Goal: Task Accomplishment & Management: Use online tool/utility

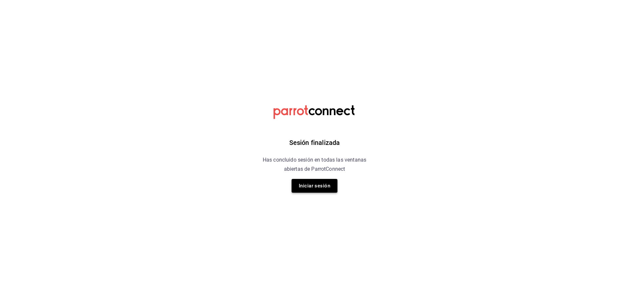
click at [320, 183] on button "Iniciar sesión" at bounding box center [314, 186] width 46 height 14
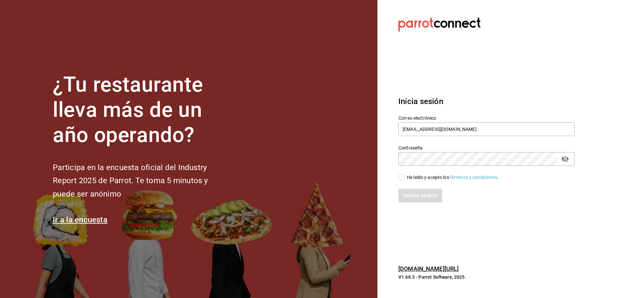
click at [410, 179] on div "He leído y acepto los Términos y condiciones." at bounding box center [453, 177] width 92 height 7
click at [404, 179] on input "He leído y acepto los Términos y condiciones." at bounding box center [401, 178] width 6 height 6
checkbox input "true"
click at [410, 189] on button "Iniciar sesión" at bounding box center [420, 196] width 45 height 14
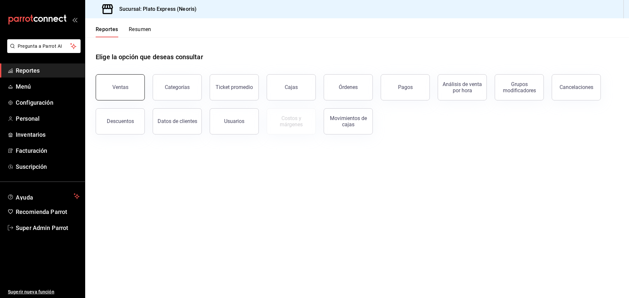
click at [96, 77] on div "Ventas" at bounding box center [116, 83] width 57 height 34
click at [108, 84] on button "Ventas" at bounding box center [120, 87] width 49 height 26
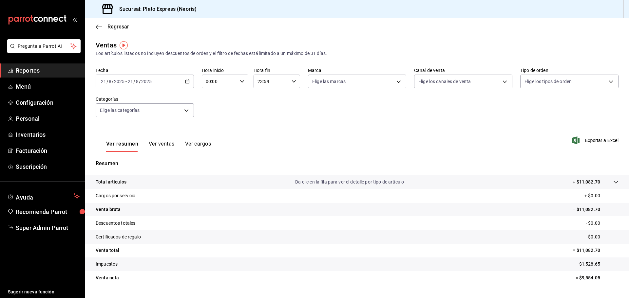
click at [185, 83] on \(Stroke\) "button" at bounding box center [187, 82] width 4 height 4
click at [122, 161] on span "Rango de fechas" at bounding box center [126, 160] width 51 height 7
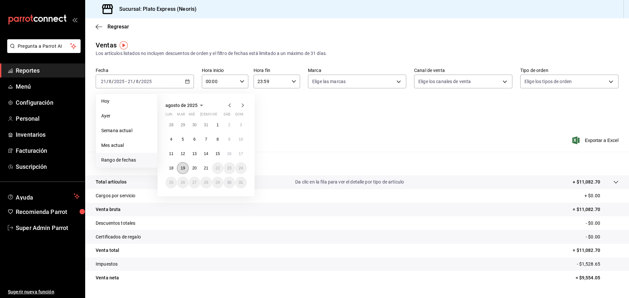
click at [183, 163] on div "28 29 30 31 1 2 3 4 5 6 7 8 9 10 11 12 13 14 15 16 17 18 19 20 21 22 23 24 25 2…" at bounding box center [205, 153] width 81 height 69
click at [183, 165] on button "19" at bounding box center [182, 168] width 11 height 12
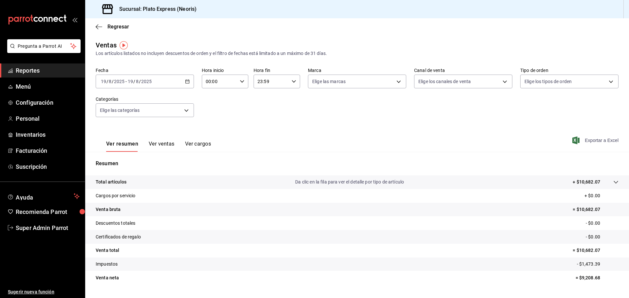
click at [607, 142] on span "Exportar a Excel" at bounding box center [595, 141] width 45 height 8
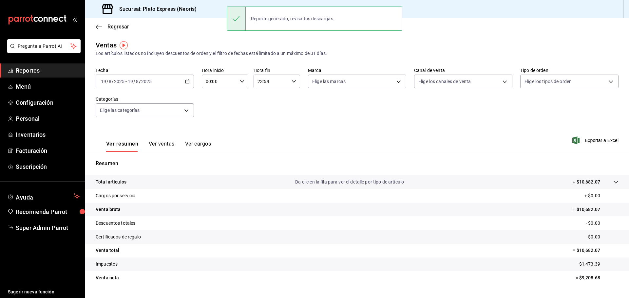
click at [187, 84] on div "2025-08-19 19 / 8 / 2025 - 2025-08-19 19 / 8 / 2025" at bounding box center [145, 82] width 98 height 14
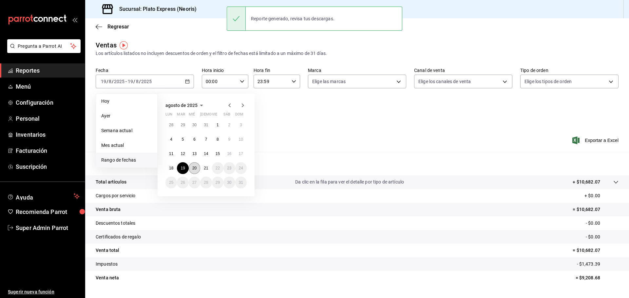
click at [191, 169] on button "20" at bounding box center [194, 168] width 11 height 12
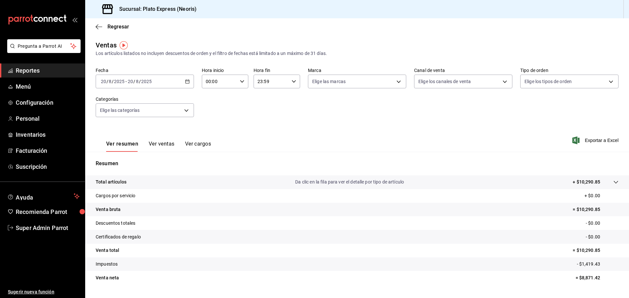
click at [583, 146] on div "Ver resumen Ver ventas Ver cargos Exportar a Excel" at bounding box center [357, 138] width 544 height 27
click at [582, 136] on div "Ver resumen Ver ventas Ver cargos Exportar a Excel" at bounding box center [357, 138] width 544 height 27
click at [584, 140] on span "Exportar a Excel" at bounding box center [595, 141] width 45 height 8
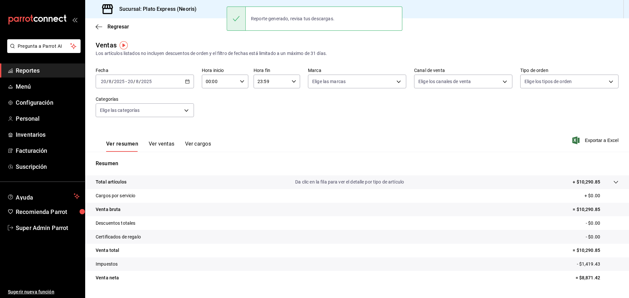
click at [186, 80] on icon "button" at bounding box center [187, 81] width 5 height 5
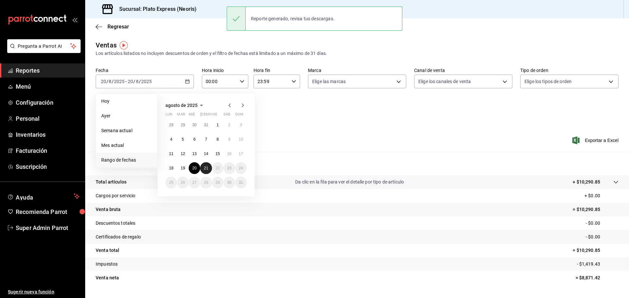
click at [205, 163] on button "21" at bounding box center [205, 168] width 11 height 12
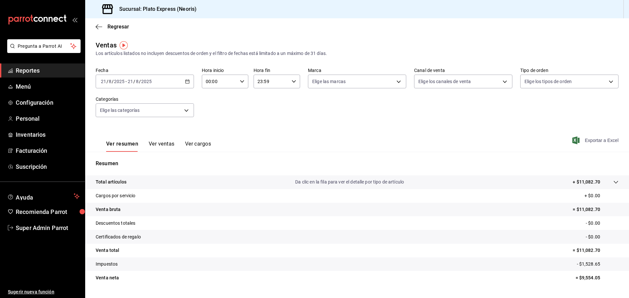
click at [591, 141] on span "Exportar a Excel" at bounding box center [595, 141] width 45 height 8
